Goal: Transaction & Acquisition: Purchase product/service

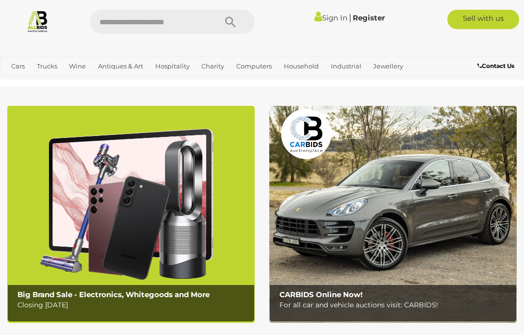
click at [182, 291] on b "Big Brand Sale - Electronics, Whitegoods and More" at bounding box center [113, 294] width 192 height 9
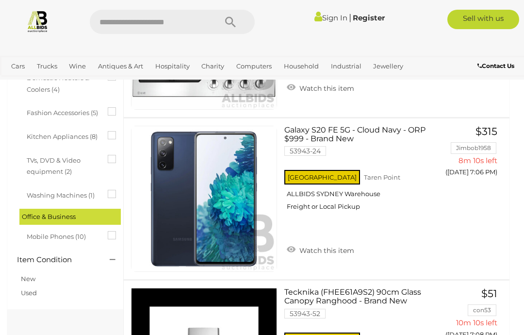
scroll to position [516, 0]
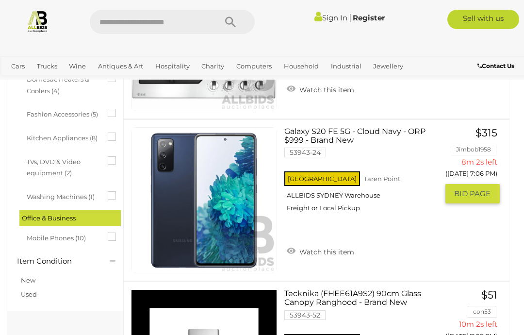
click at [366, 132] on link "Galaxy S20 FE 5G - Cloud Navy - ORP $999 - Brand New 53943-24 NSW Taren Point" at bounding box center [365, 173] width 146 height 92
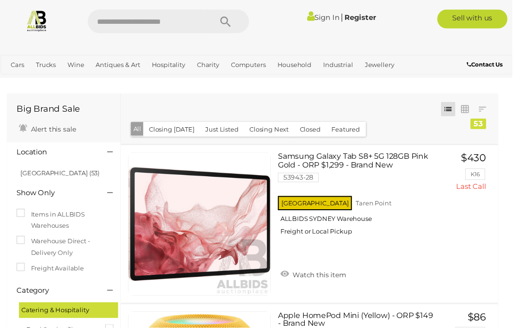
scroll to position [7, 0]
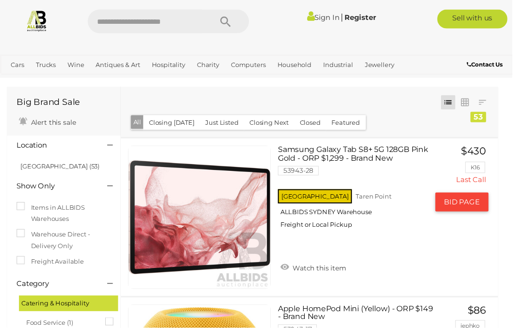
click at [360, 157] on link "Samsung Galaxy Tab S8+ 5G 128GB Pink Gold - ORP $1,299 - Brand New 53943-28 NSW…" at bounding box center [365, 195] width 146 height 92
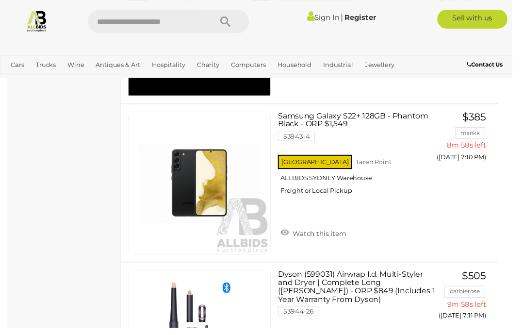
scroll to position [853, 0]
click at [374, 119] on link "Samsung Galaxy S22+ 128GB - Phantom Black - ORP $1,549 53943-4 NSW Taren Point" at bounding box center [365, 160] width 146 height 92
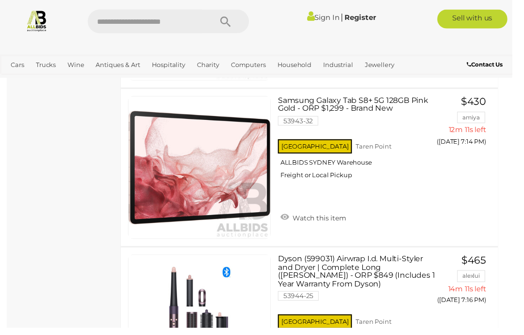
scroll to position [1363, 0]
click at [395, 102] on link "Samsung Galaxy Tab S8+ 5G 128GB Pink Gold - ORP $1,299 - Brand New 53943-32 [GE…" at bounding box center [365, 144] width 146 height 92
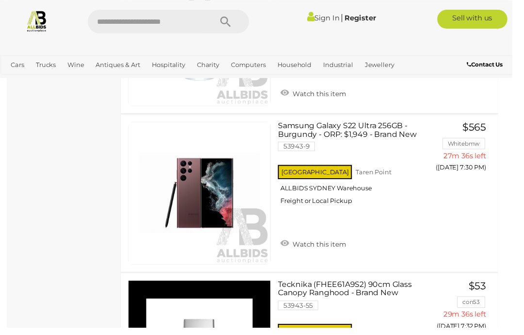
scroll to position [2647, 0]
click at [380, 128] on link "Samsung Galaxy S22 Ultra 256GB - Burgundy - ORP: $1,949 - Brand New 53943-9 NSW…" at bounding box center [365, 171] width 146 height 92
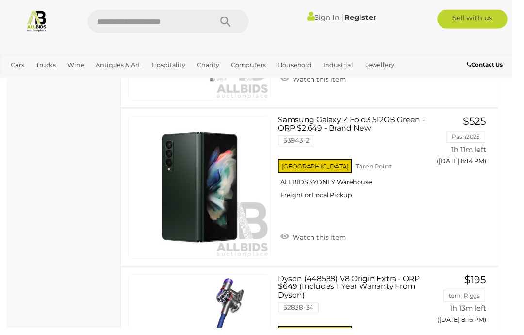
scroll to position [6242, 0]
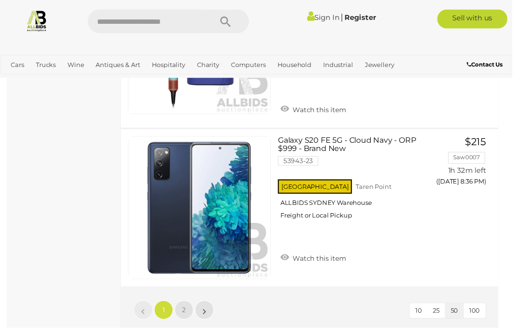
click at [218, 307] on link "»" at bounding box center [208, 316] width 19 height 19
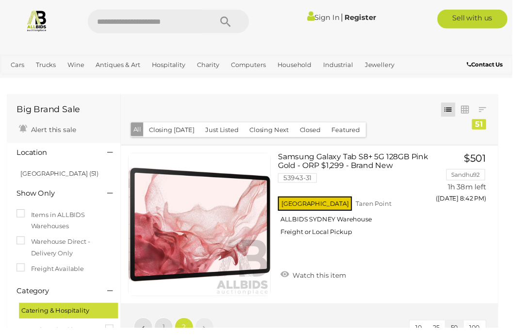
click at [0, 0] on link "View All Charity Auctions" at bounding box center [0, 0] width 0 height 0
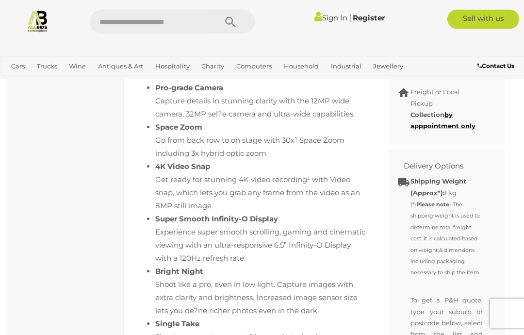
scroll to position [556, 0]
click at [447, 192] on div "Shipping Weight (Approx*): 1 kg (*) Please note - The shipping weight is used t…" at bounding box center [446, 227] width 72 height 102
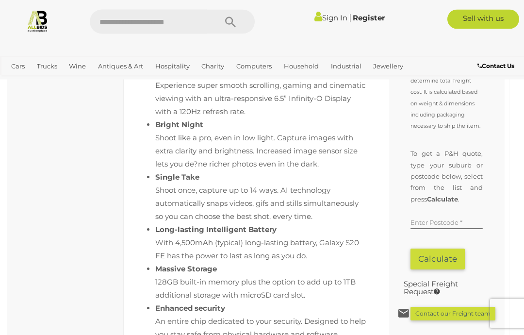
scroll to position [712, 0]
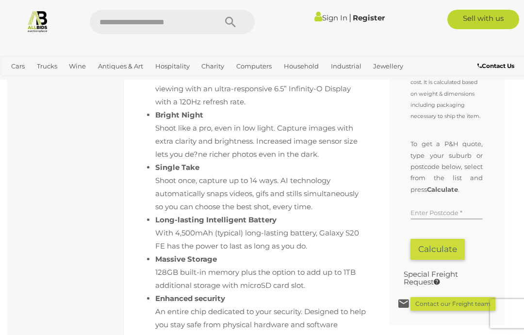
click at [449, 215] on input "text" at bounding box center [446, 212] width 72 height 15
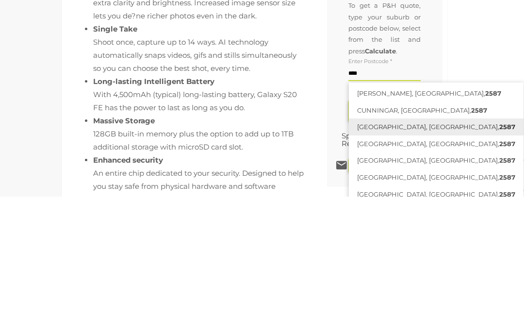
click at [499, 261] on strong "2587" at bounding box center [507, 265] width 16 height 8
type input "**********"
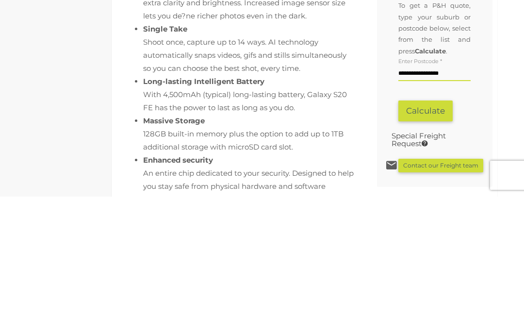
click at [398, 239] on button "Calculate" at bounding box center [425, 249] width 54 height 21
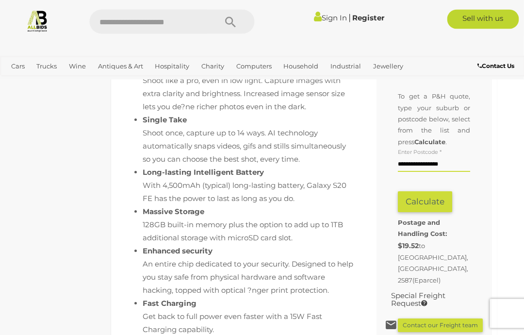
scroll to position [751, 184]
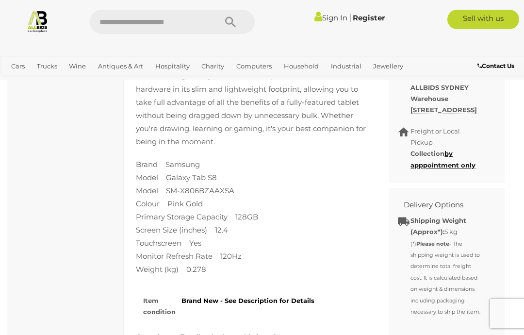
scroll to position [544, 0]
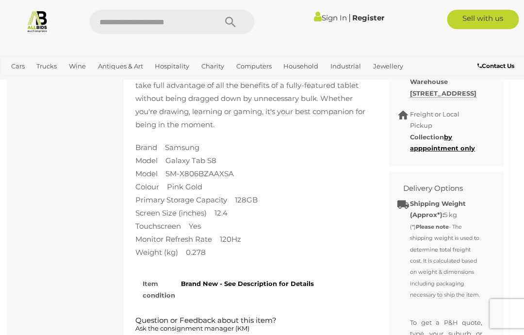
scroll to position [708, 0]
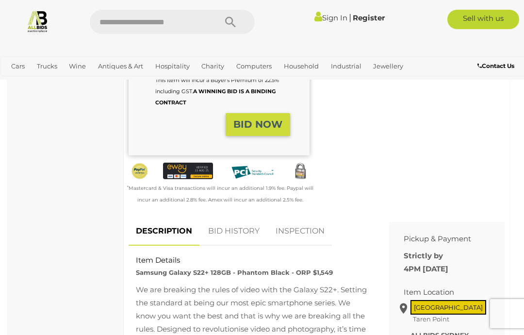
scroll to position [269, 0]
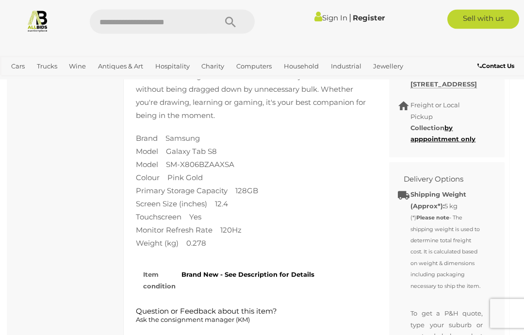
scroll to position [551, 0]
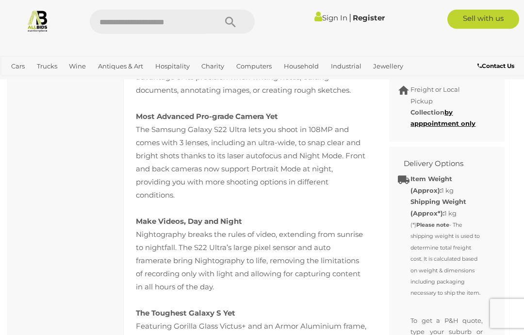
scroll to position [563, 0]
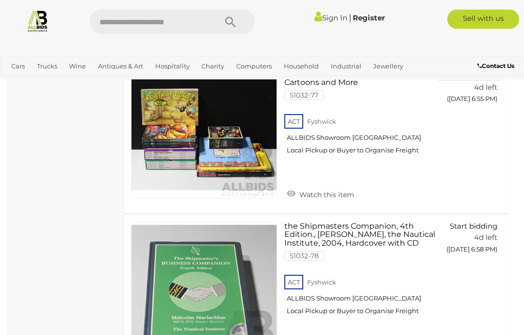
scroll to position [1081, 0]
click at [0, 0] on link "View All Cars Auctions" at bounding box center [0, 0] width 0 height 0
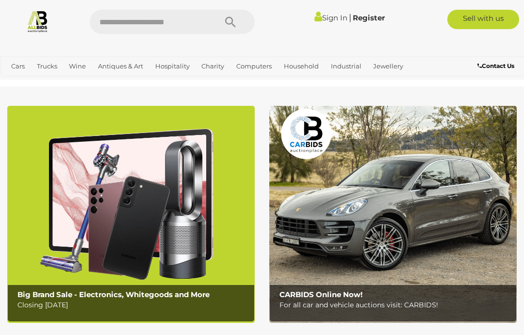
click at [147, 293] on b "Big Brand Sale - Electronics, Whitegoods and More" at bounding box center [113, 294] width 192 height 9
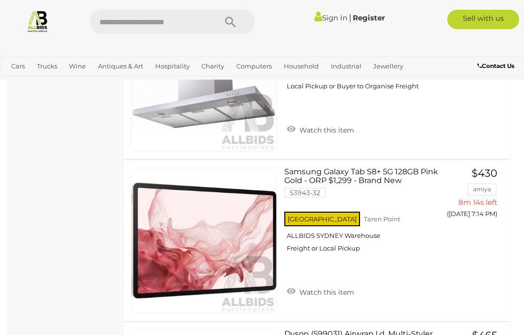
scroll to position [802, 0]
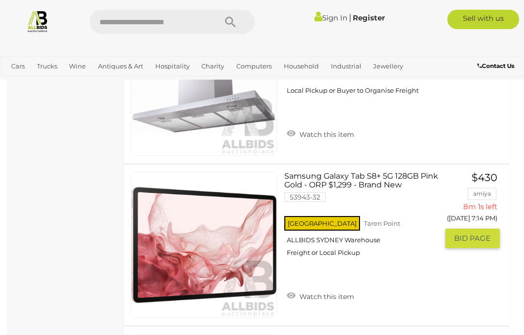
click at [405, 174] on link "Samsung Galaxy Tab S8+ 5G 128GB Pink Gold - ORP $1,299 - Brand New 53943-32 [GE…" at bounding box center [365, 218] width 146 height 92
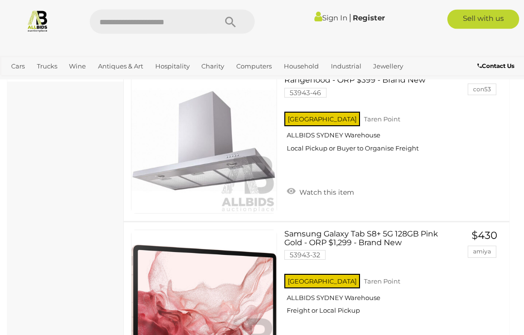
scroll to position [743, 0]
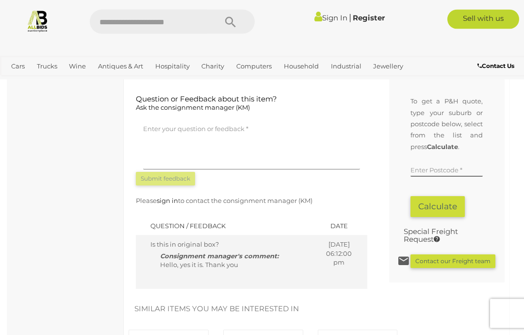
scroll to position [761, 0]
